Goal: Transaction & Acquisition: Download file/media

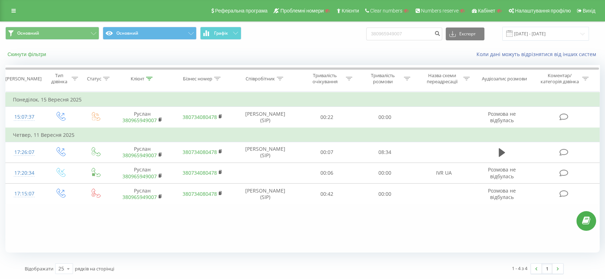
click at [31, 56] on button "Скинути фільтри" at bounding box center [27, 54] width 44 height 6
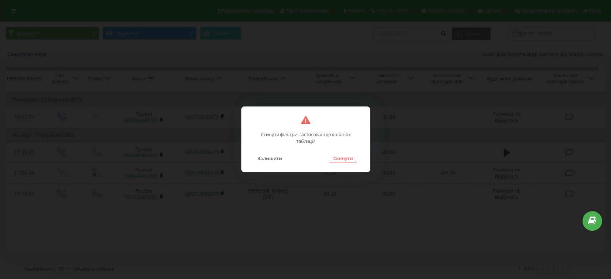
click at [336, 162] on button "Скинути" at bounding box center [342, 158] width 27 height 9
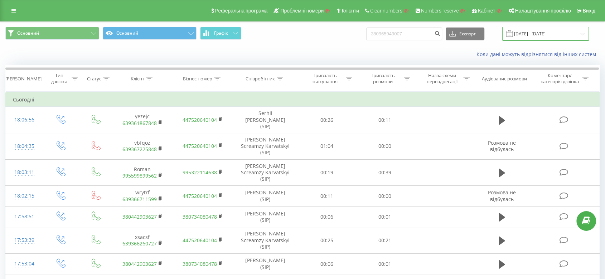
click at [550, 29] on input "19.06.2025 - 19.09.2025" at bounding box center [545, 34] width 87 height 14
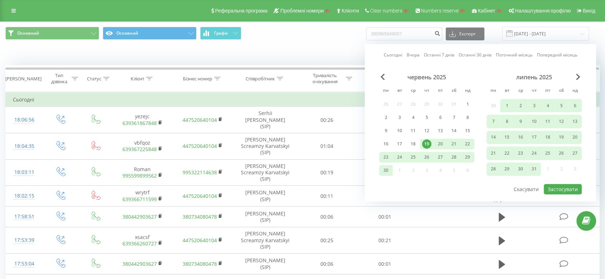
click at [439, 56] on link "Останні 7 днів" at bounding box center [439, 55] width 30 height 7
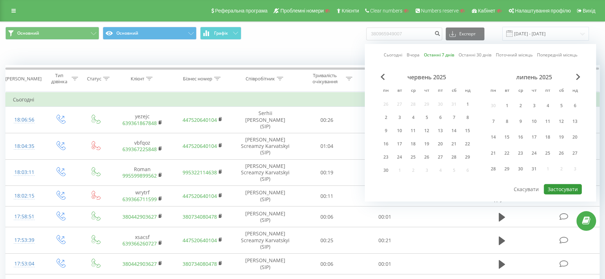
click at [562, 190] on button "Застосувати" at bounding box center [562, 189] width 38 height 10
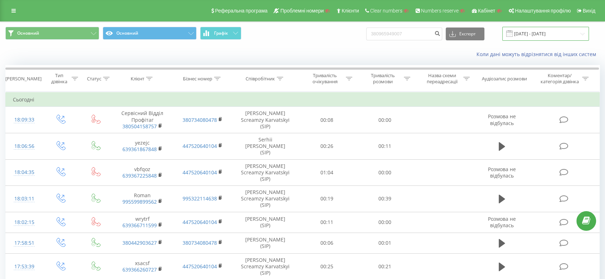
click at [563, 35] on input "13.09.2025 - 19.09.2025" at bounding box center [545, 34] width 87 height 14
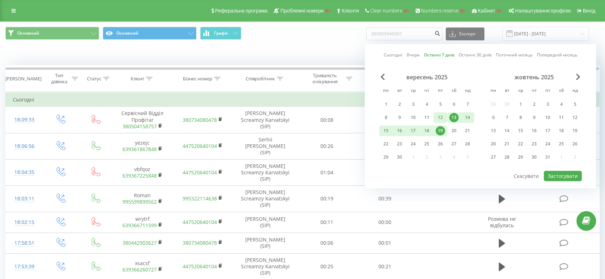
click at [443, 119] on div "12" at bounding box center [439, 117] width 9 height 9
click at [432, 130] on div "18" at bounding box center [427, 131] width 14 height 11
click at [565, 172] on button "Застосувати" at bounding box center [562, 176] width 38 height 10
type input "12.09.2025 - 18.09.2025"
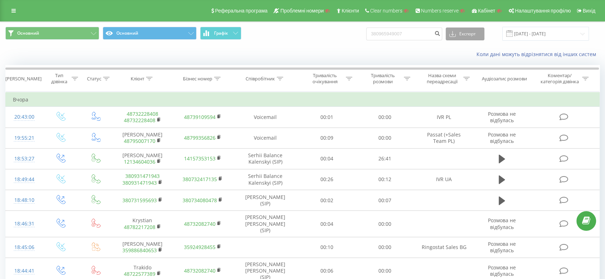
click at [474, 32] on button "Експорт" at bounding box center [464, 34] width 39 height 13
click at [464, 63] on div ".xls" at bounding box center [465, 60] width 38 height 13
